Goal: Information Seeking & Learning: Learn about a topic

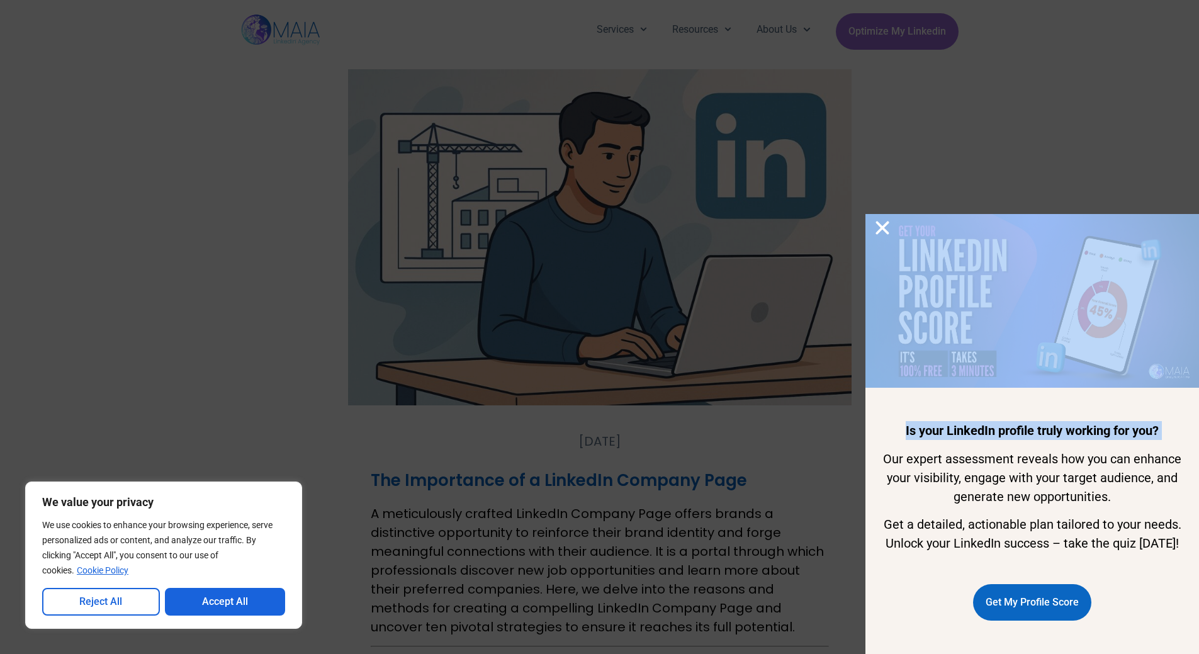
drag, startPoint x: 502, startPoint y: 433, endPoint x: 502, endPoint y: 239, distance: 194.5
click at [502, 239] on div "Is your LinkedIn profile truly working for you? Our expert assessment reveals h…" at bounding box center [599, 327] width 1199 height 654
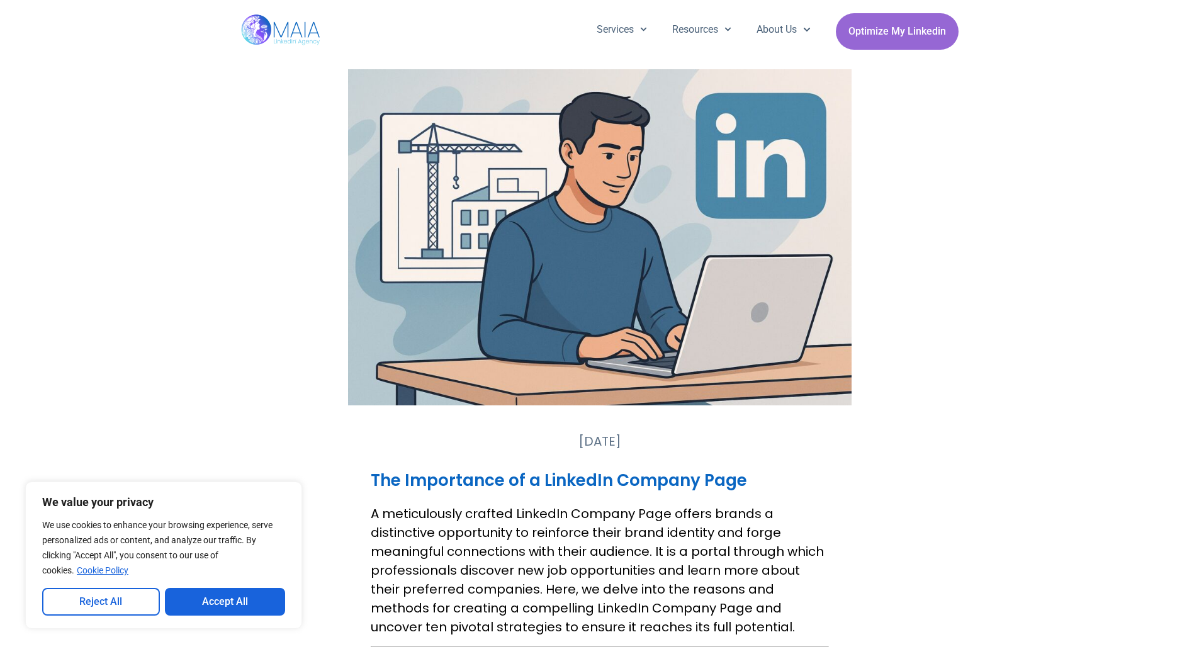
drag, startPoint x: 500, startPoint y: 409, endPoint x: 488, endPoint y: 320, distance: 90.3
drag, startPoint x: 96, startPoint y: 366, endPoint x: 84, endPoint y: 228, distance: 138.4
drag, startPoint x: 757, startPoint y: 450, endPoint x: 754, endPoint y: 315, distance: 135.4
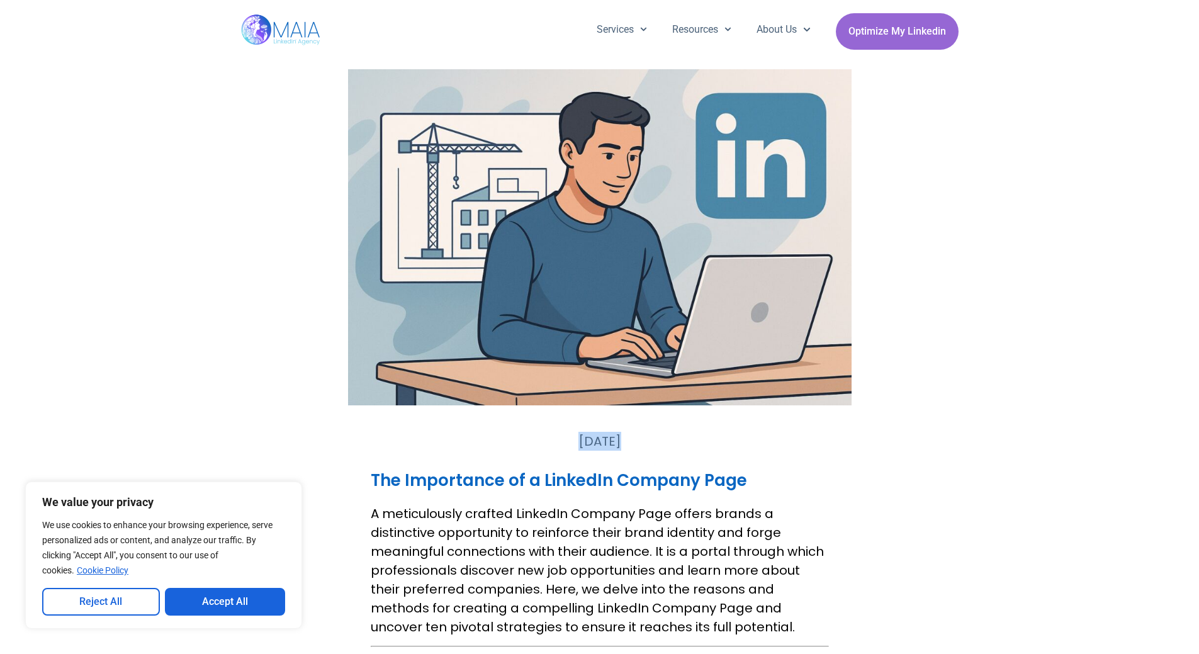
click at [606, 448] on time "[DATE]" at bounding box center [599, 441] width 43 height 18
